Goal: Transaction & Acquisition: Purchase product/service

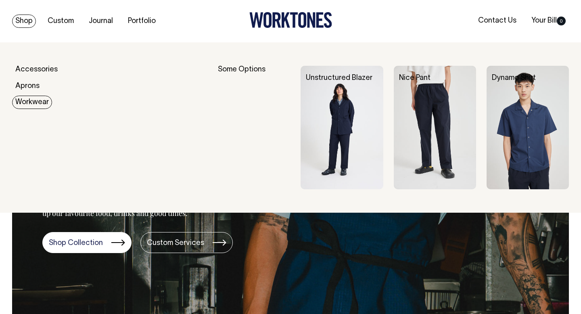
click at [34, 101] on link "Workwear" at bounding box center [32, 102] width 40 height 13
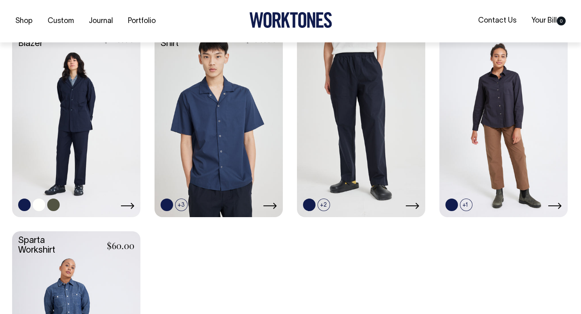
click at [103, 136] on link at bounding box center [76, 120] width 128 height 191
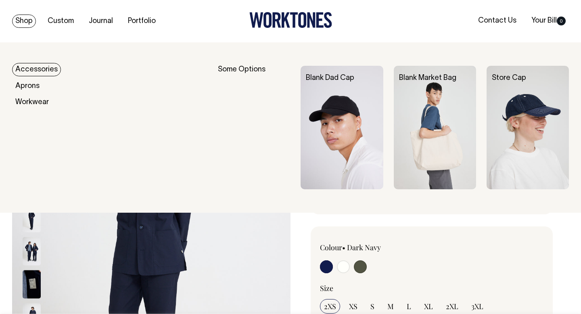
click at [331, 105] on img at bounding box center [341, 127] width 82 height 123
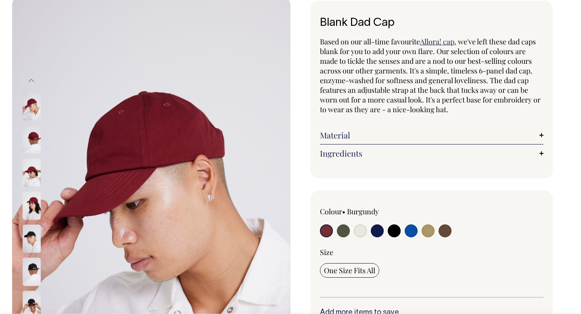
scroll to position [46, 0]
click at [379, 234] on input "radio" at bounding box center [376, 230] width 13 height 13
radio input "true"
select select "Dark Navy"
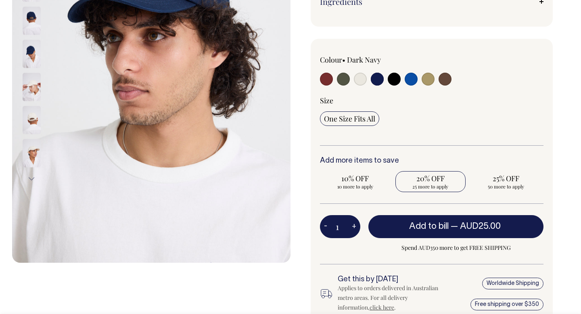
scroll to position [198, 0]
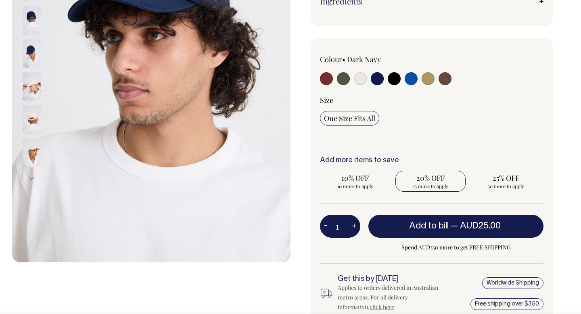
click at [441, 176] on span "20% OFF" at bounding box center [430, 178] width 62 height 10
click at [441, 176] on input "20% OFF 25 more to apply" at bounding box center [430, 181] width 71 height 21
radio input "true"
type input "25"
radio input "true"
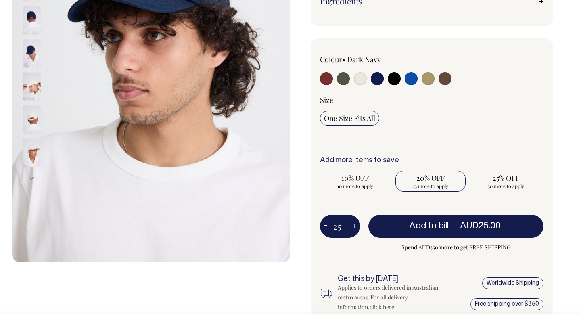
select select
type input "25"
